Goal: Navigation & Orientation: Find specific page/section

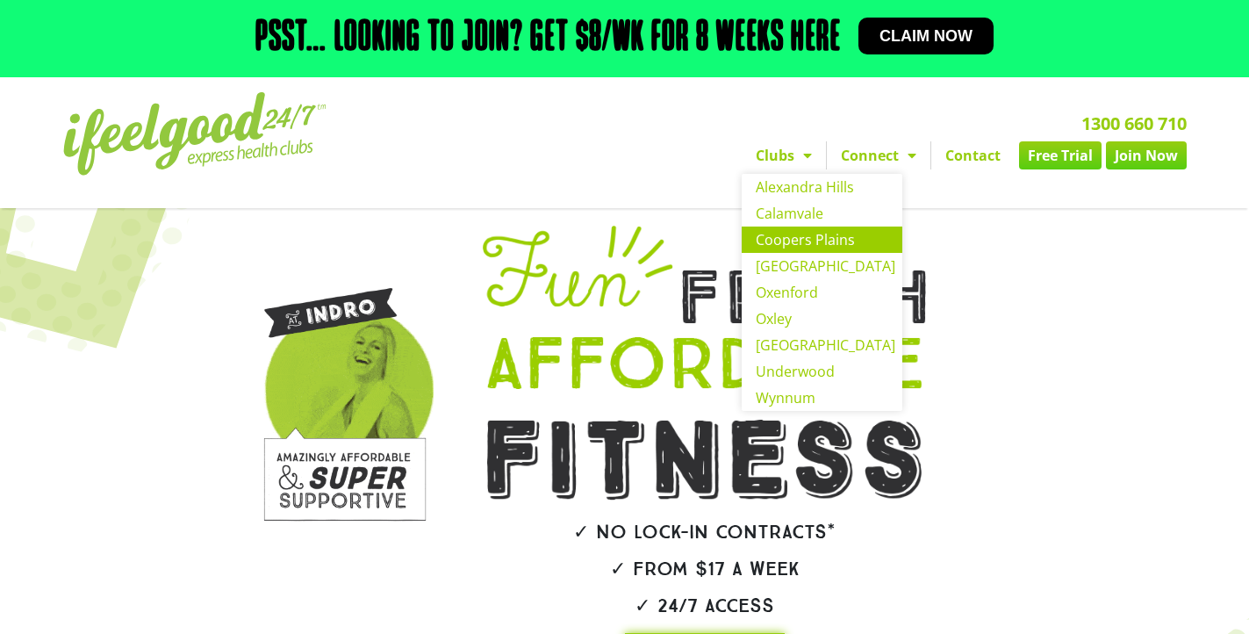
click at [779, 253] on link "Coopers Plains" at bounding box center [822, 239] width 161 height 26
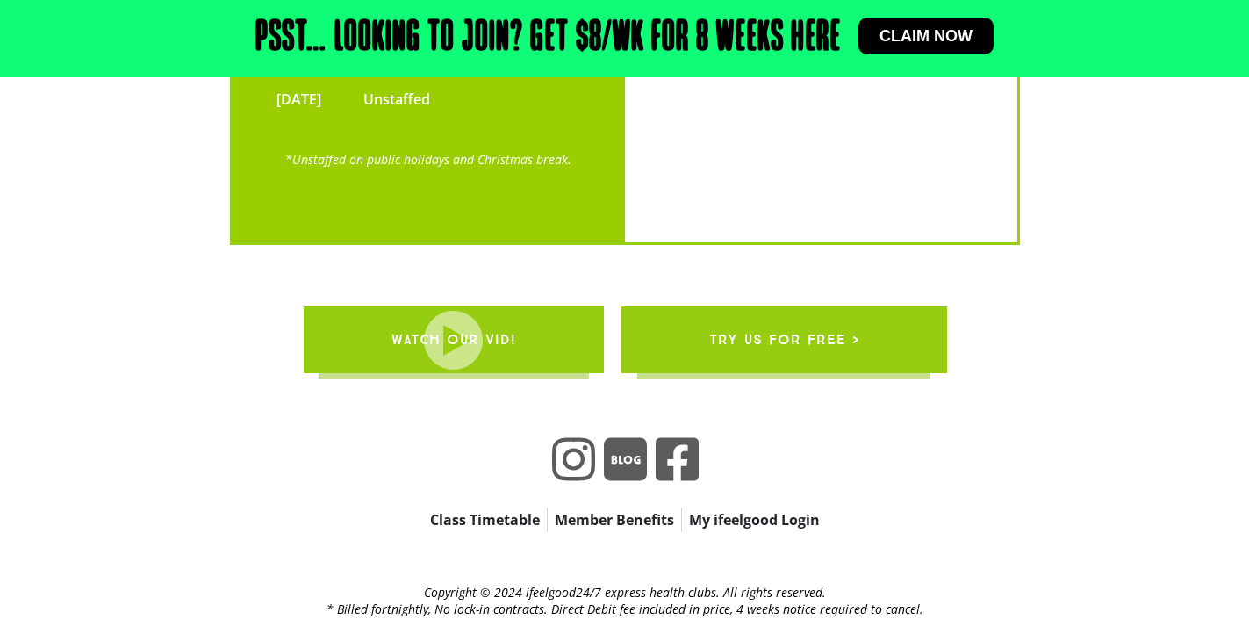
scroll to position [4247, 0]
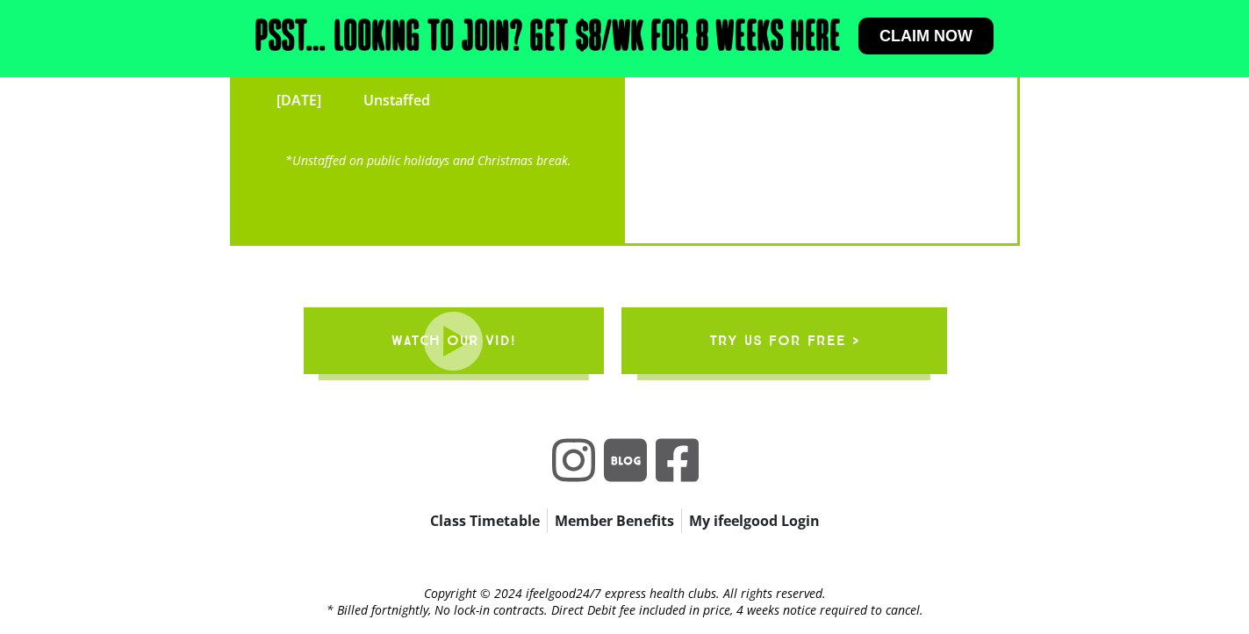
click at [630, 508] on link "Member Benefits" at bounding box center [614, 520] width 133 height 25
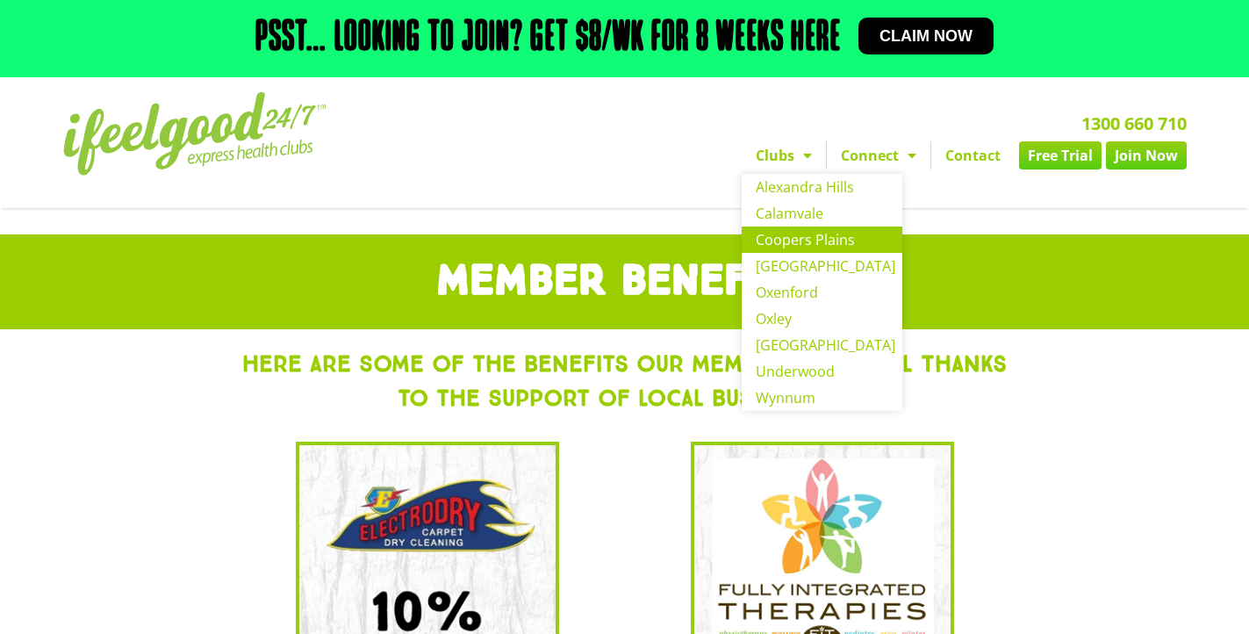
click at [776, 253] on link "Coopers Plains" at bounding box center [822, 239] width 161 height 26
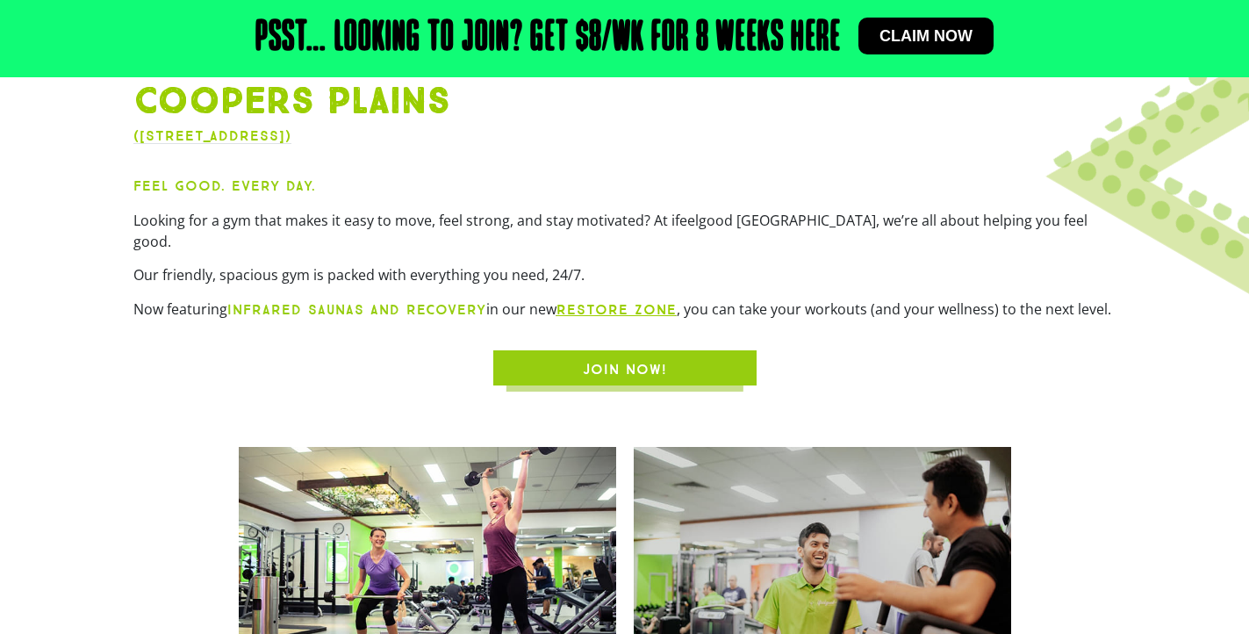
click at [604, 318] on link "RESTORE zone" at bounding box center [617, 309] width 120 height 17
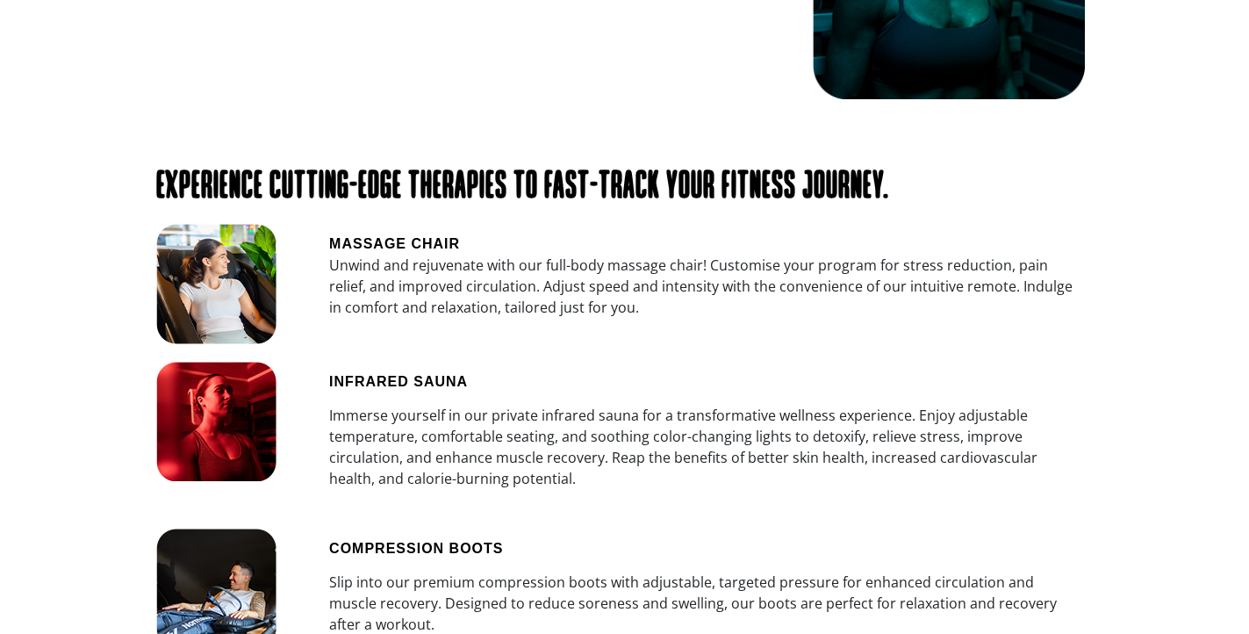
scroll to position [2695, 0]
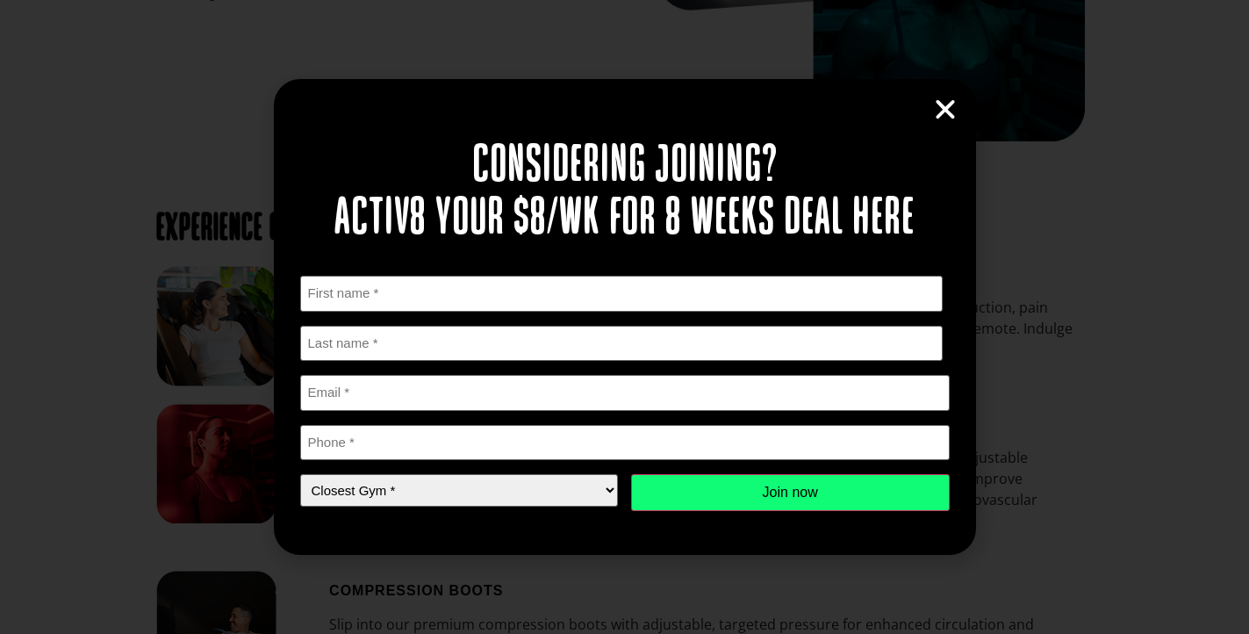
click at [944, 107] on icon "Close" at bounding box center [945, 110] width 26 height 26
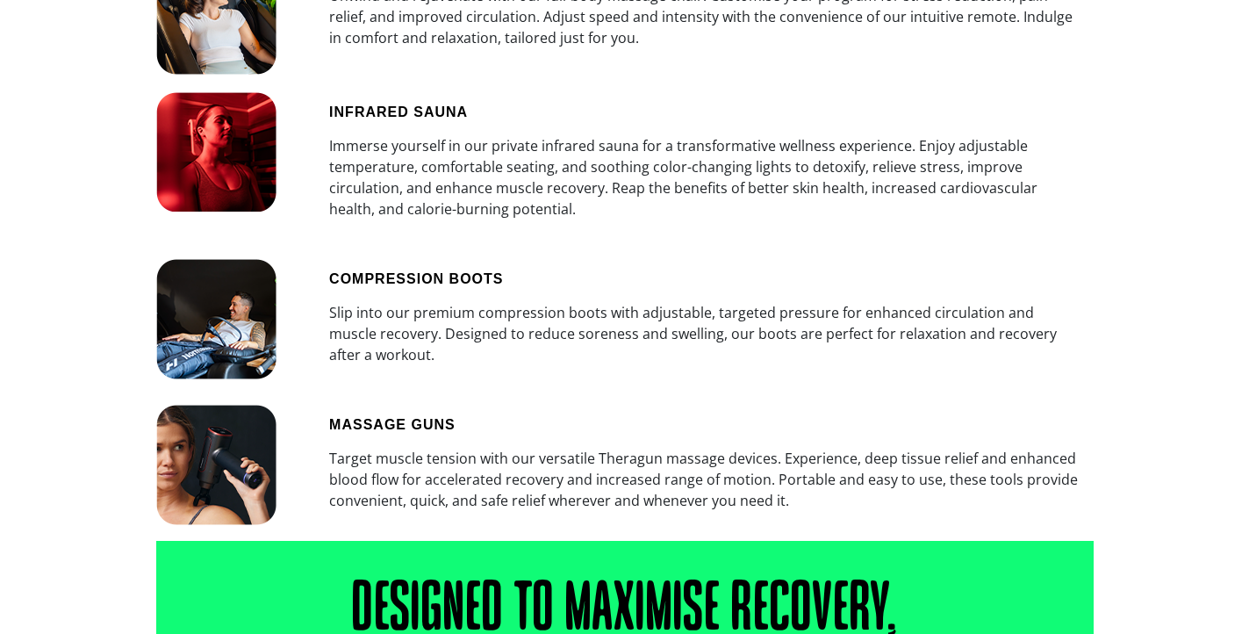
scroll to position [3008, 0]
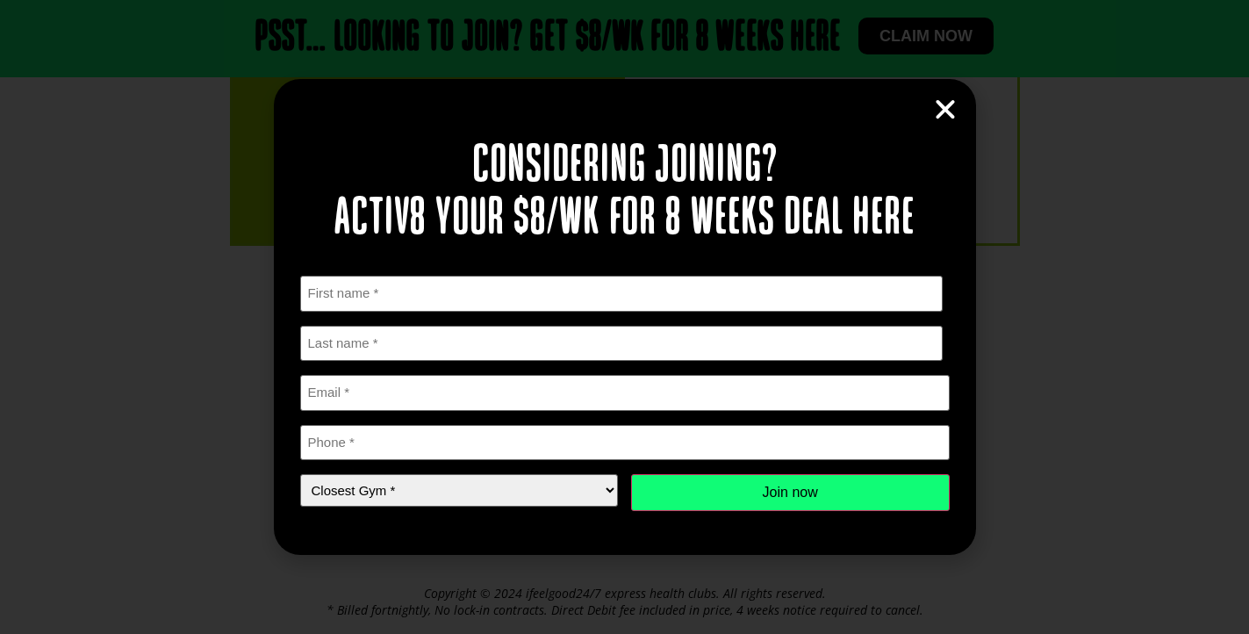
click at [938, 113] on icon "Close" at bounding box center [945, 110] width 26 height 26
